Goal: Manage account settings

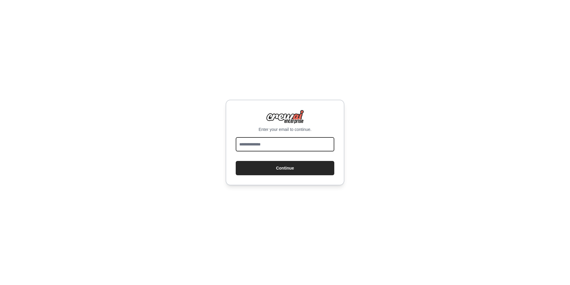
click at [280, 144] on input "email" at bounding box center [285, 144] width 99 height 14
type input "**********"
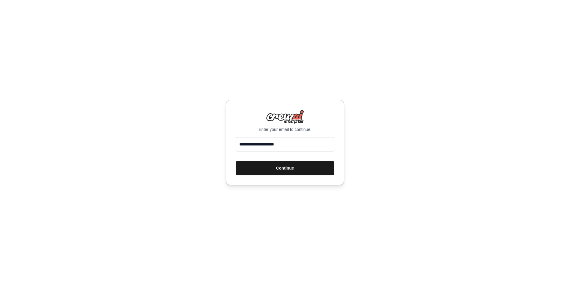
click at [290, 166] on button "Continue" at bounding box center [285, 168] width 99 height 14
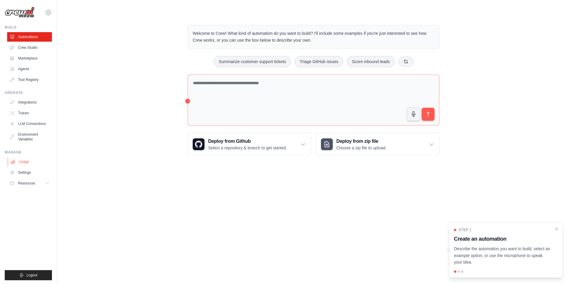
click at [24, 160] on link "Usage" at bounding box center [30, 162] width 45 height 10
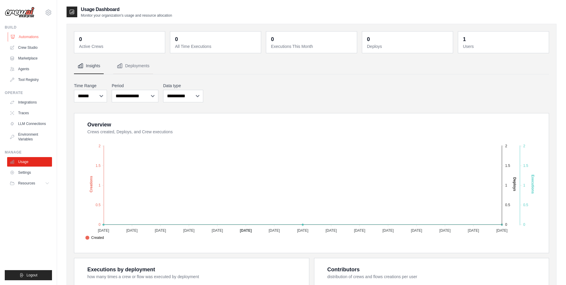
click at [24, 37] on link "Automations" at bounding box center [30, 37] width 45 height 10
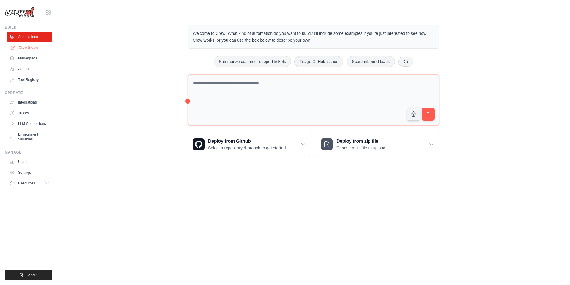
click at [27, 48] on link "Crew Studio" at bounding box center [30, 48] width 45 height 10
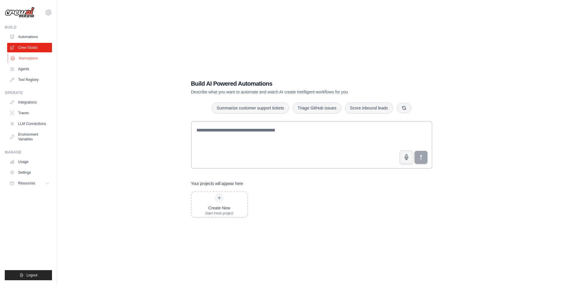
click at [28, 59] on link "Marketplace" at bounding box center [30, 58] width 45 height 10
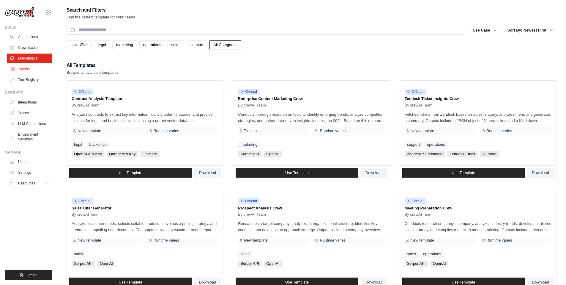
click at [26, 71] on link "Agents" at bounding box center [30, 69] width 45 height 10
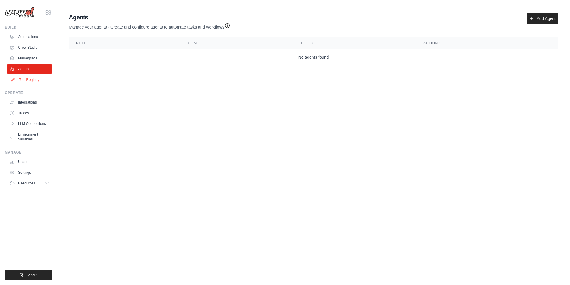
click at [31, 78] on link "Tool Registry" at bounding box center [30, 80] width 45 height 10
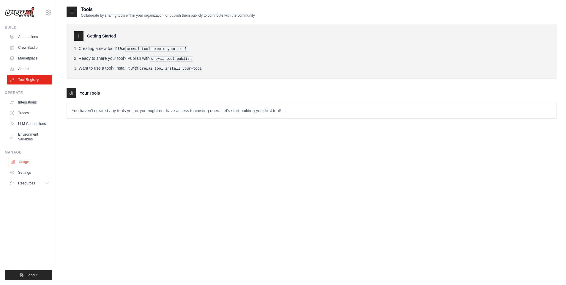
click at [26, 164] on link "Usage" at bounding box center [30, 162] width 45 height 10
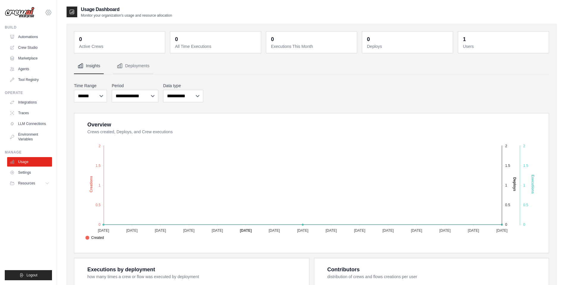
click at [48, 12] on icon at bounding box center [48, 12] width 7 height 7
click at [40, 42] on link "Settings" at bounding box center [48, 40] width 52 height 11
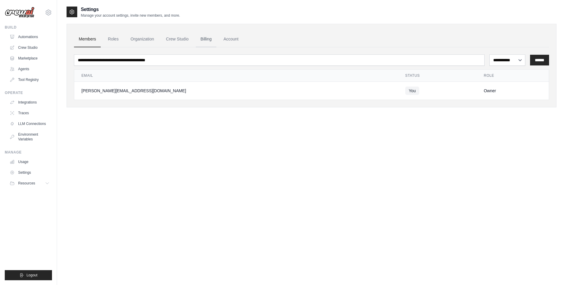
click at [207, 39] on link "Billing" at bounding box center [206, 39] width 20 height 16
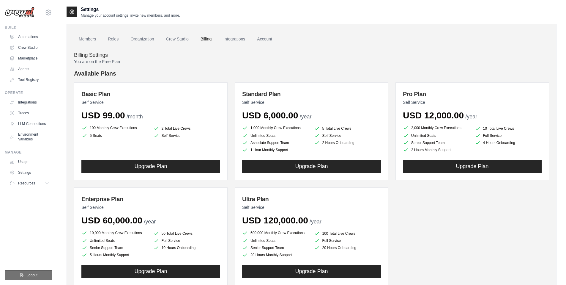
click at [34, 278] on button "Logout" at bounding box center [28, 275] width 47 height 10
